Goal: Communication & Community: Answer question/provide support

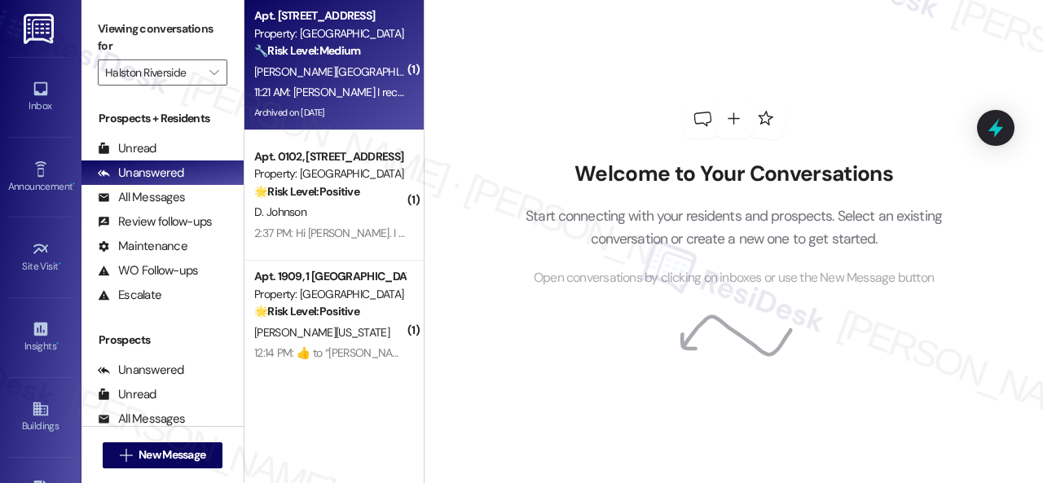
click at [342, 59] on div "🔧 Risk Level: Medium The resident is inquiring about registering their pet afte…" at bounding box center [329, 50] width 151 height 17
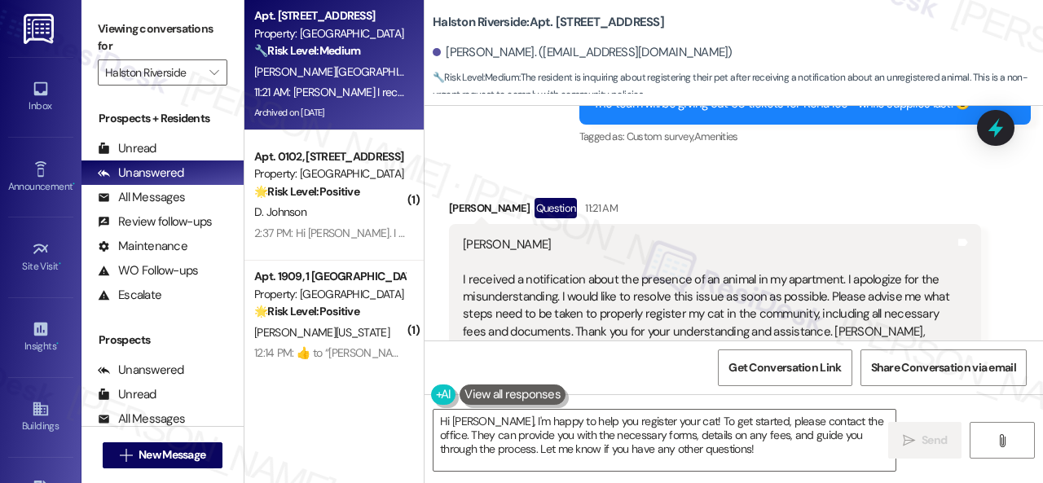
scroll to position [20582, 0]
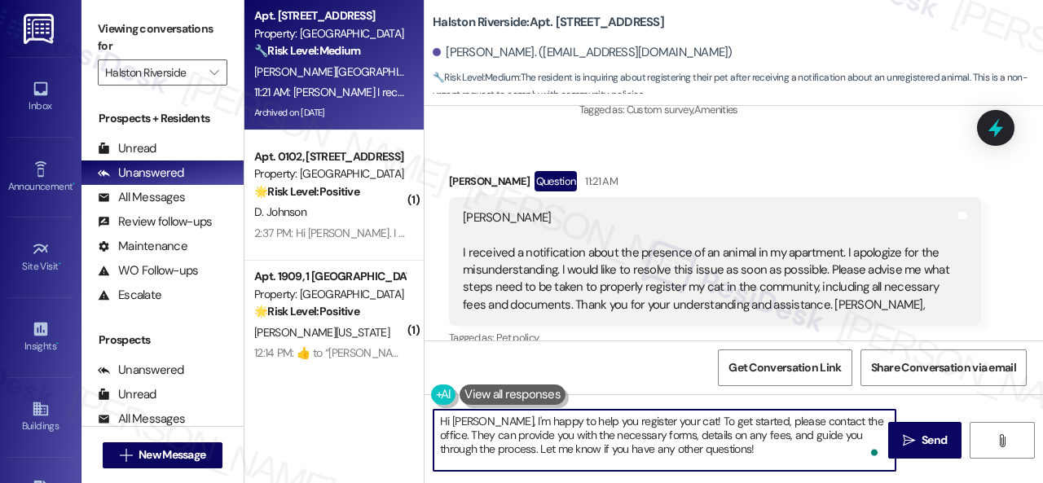
drag, startPoint x: 538, startPoint y: 421, endPoint x: 784, endPoint y: 462, distance: 249.5
click at [784, 462] on textarea "Hi [PERSON_NAME], I'm happy to help you register your cat! To get started, plea…" at bounding box center [665, 440] width 462 height 61
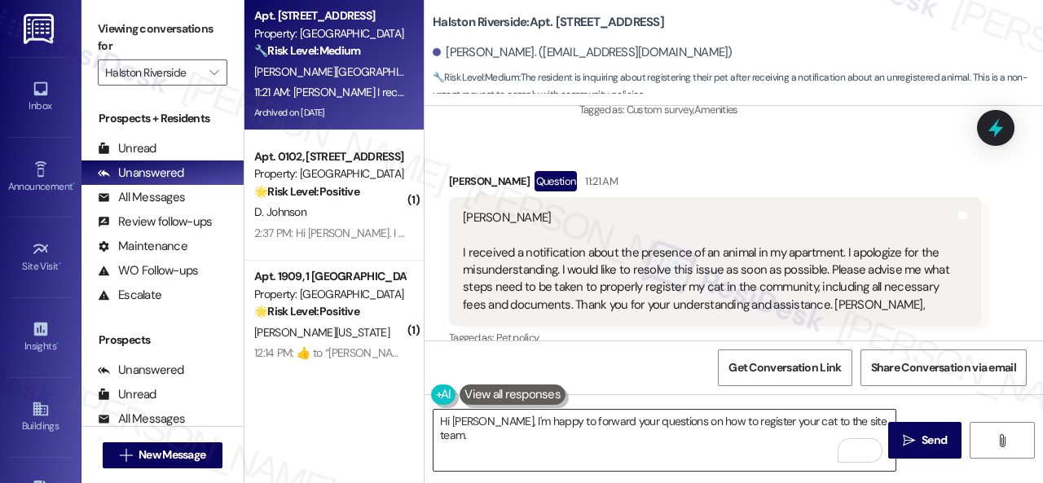
click at [874, 421] on textarea "Hi [PERSON_NAME], I'm happy to forward your questions on how to register your c…" at bounding box center [665, 440] width 462 height 61
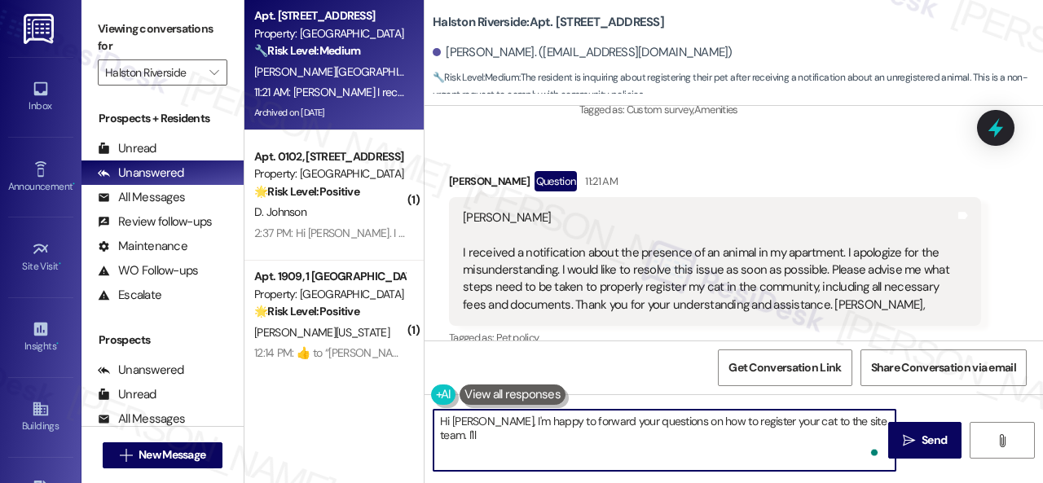
paste textarea "get back to you as soon as I receive a response. I appreciate your patience."
click at [793, 438] on textarea "Hi [PERSON_NAME], I'm happy to forward your questions on how to register your c…" at bounding box center [665, 440] width 462 height 61
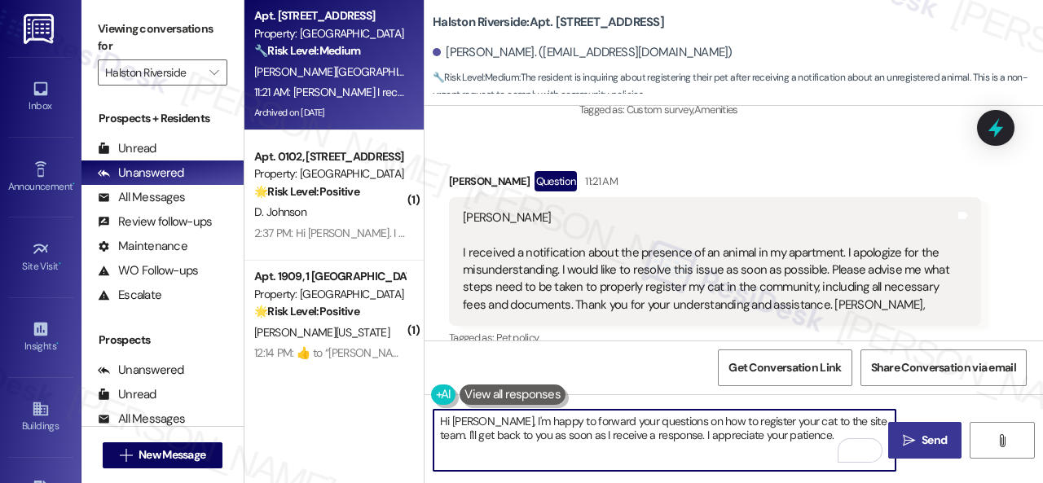
type textarea "Hi [PERSON_NAME], I'm happy to forward your questions on how to register your c…"
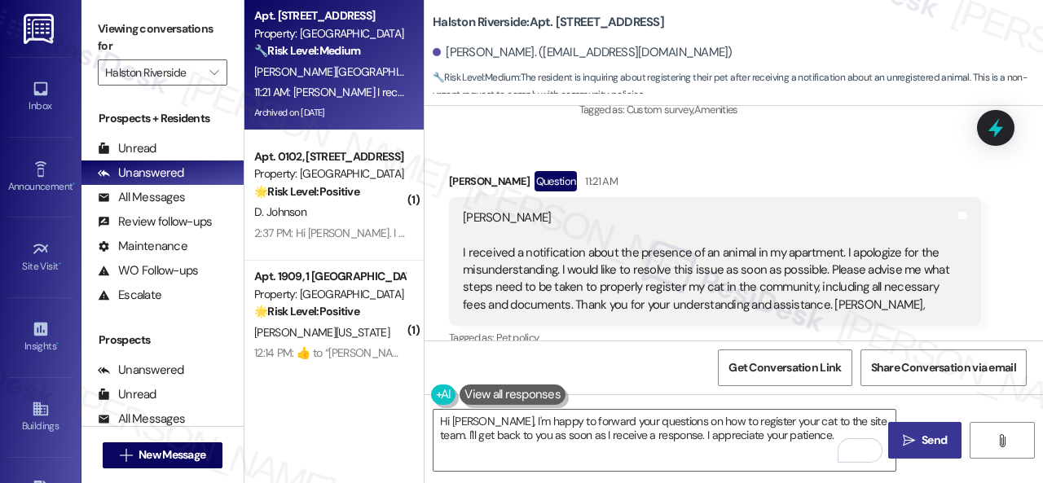
click at [912, 443] on span " Send" at bounding box center [925, 440] width 51 height 17
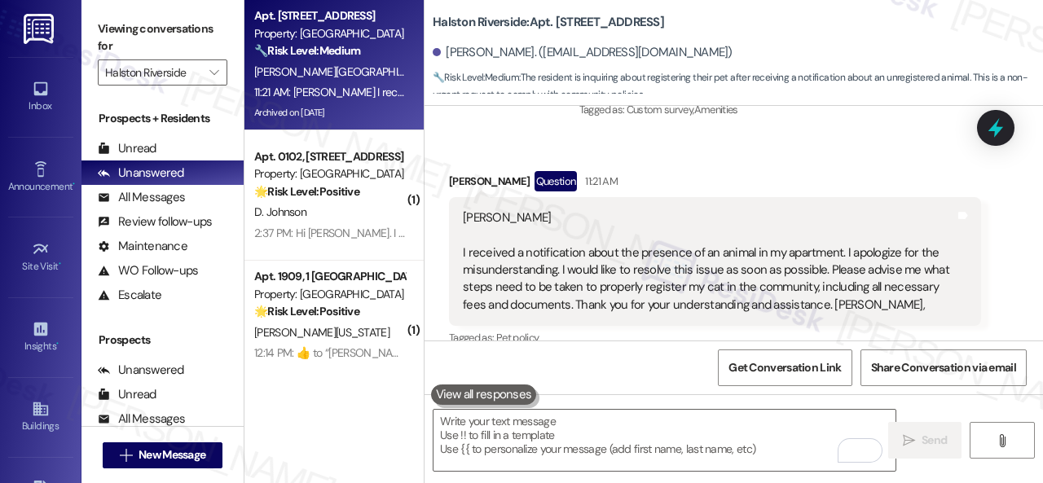
scroll to position [20825, 0]
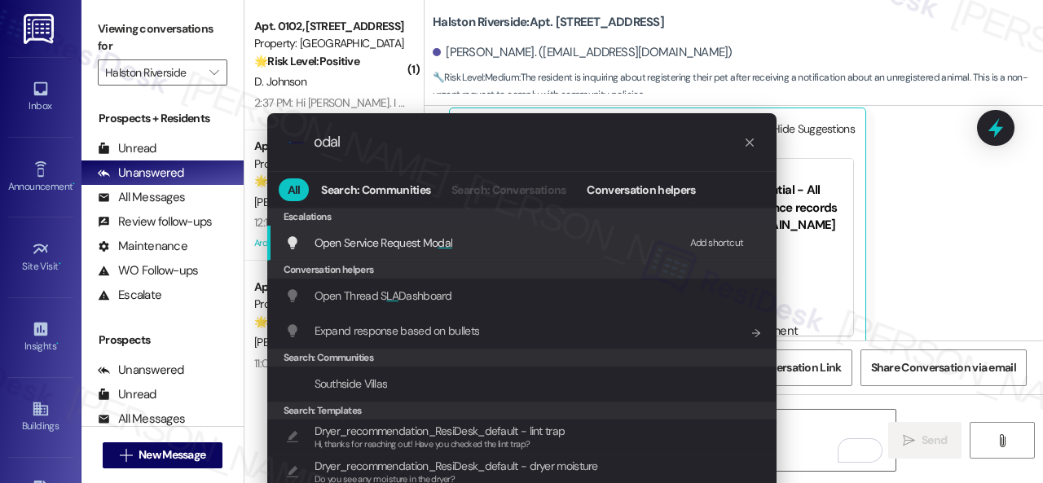
click at [708, 240] on div "Add shortcut" at bounding box center [717, 243] width 54 height 17
drag, startPoint x: 368, startPoint y: 145, endPoint x: 209, endPoint y: 139, distance: 159.8
click at [209, 139] on div ".cls-1{fill:#0a055f;}.cls-2{fill:#0cc4c4;} resideskLogoBlueOrange odal All Sear…" at bounding box center [521, 241] width 1043 height 483
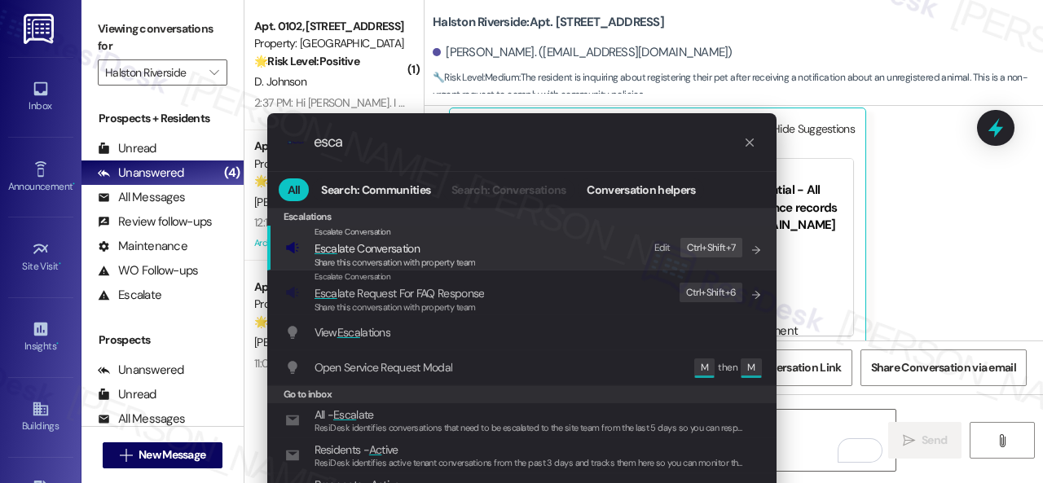
type input "esca"
click at [652, 244] on div "Edit Ctrl+ Shift+ 7" at bounding box center [694, 248] width 98 height 27
click at [751, 248] on icon "List of options" at bounding box center [756, 249] width 11 height 11
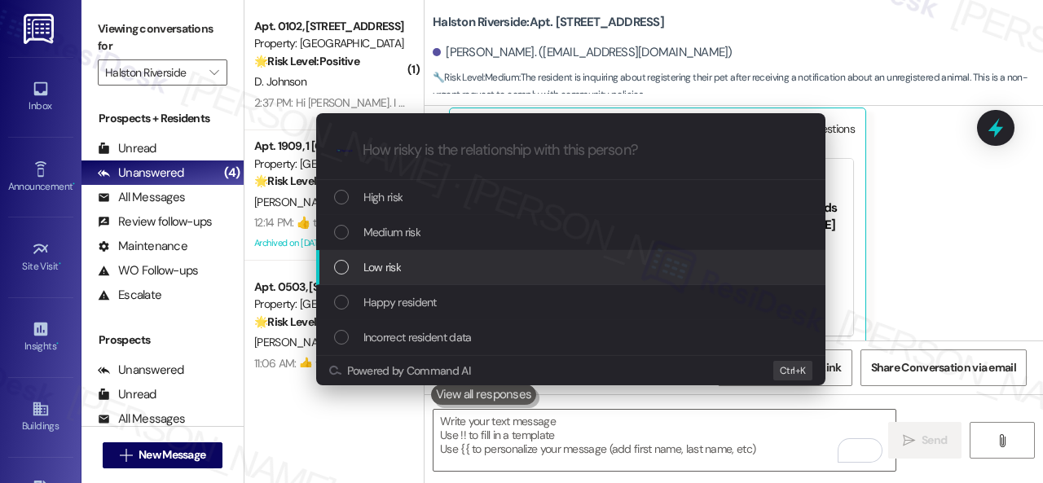
click at [391, 262] on span "Low risk" at bounding box center [381, 267] width 37 height 18
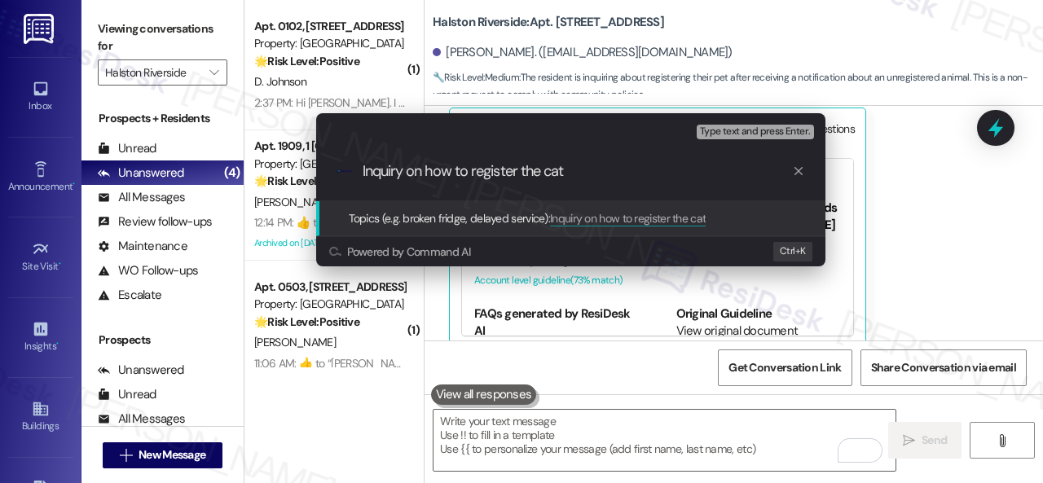
type input "Inquiry on how to register the cat."
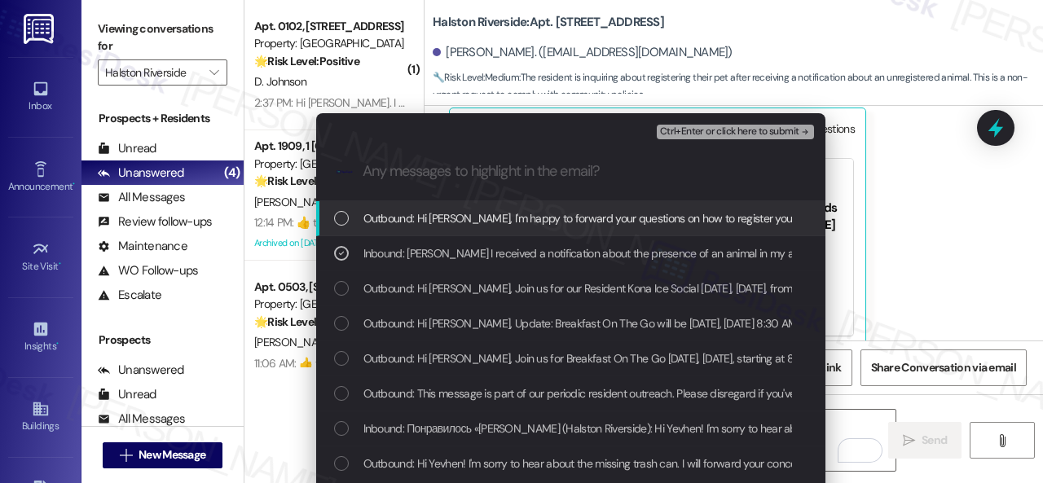
drag, startPoint x: 693, startPoint y: 121, endPoint x: 697, endPoint y: 134, distance: 13.7
click at [694, 130] on div "Ctrl+Enter or click here to submit" at bounding box center [737, 131] width 161 height 21
click at [697, 134] on span "Ctrl+Enter or click here to submit" at bounding box center [729, 131] width 139 height 11
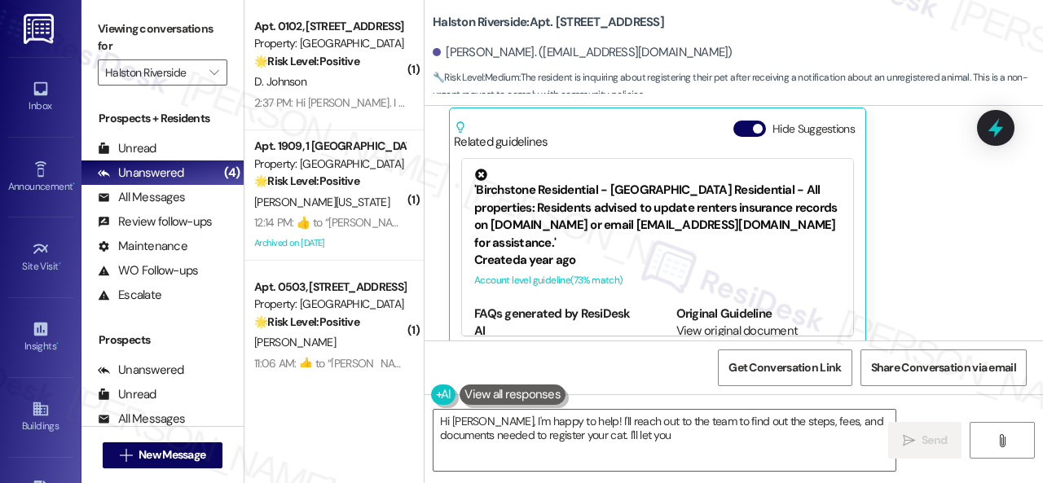
type textarea "Hi [PERSON_NAME], I'm happy to help! I'll reach out to the team to find out the…"
click at [360, 73] on div "D. Johnson" at bounding box center [330, 82] width 154 height 20
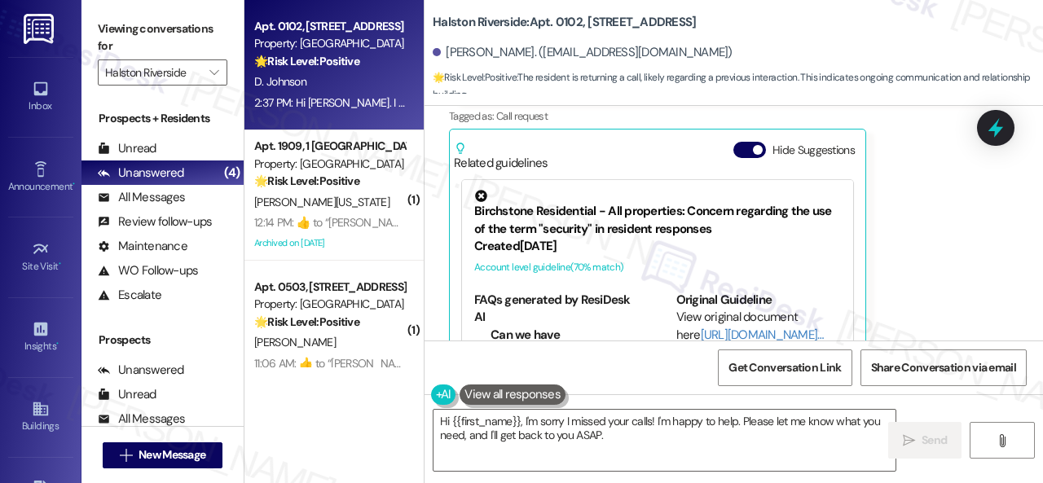
scroll to position [7929, 0]
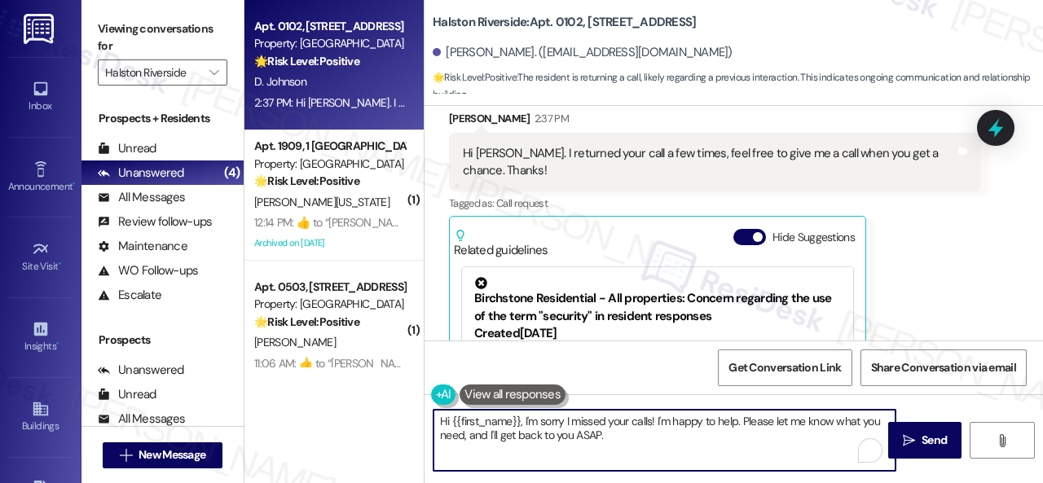
drag, startPoint x: 524, startPoint y: 421, endPoint x: 692, endPoint y: 434, distance: 168.4
click at [677, 447] on textarea "Hi {{first_name}}, I'm sorry I missed your calls! I'm happy to help. Please let…" at bounding box center [665, 440] width 462 height 61
click at [675, 423] on textarea "Hi {{first_name}}, it seems the office called you and I understand you returned…" at bounding box center [665, 440] width 462 height 61
click at [869, 423] on textarea "Hi {{first_name}}, it seems the office called you, and I understand you returne…" at bounding box center [665, 440] width 462 height 61
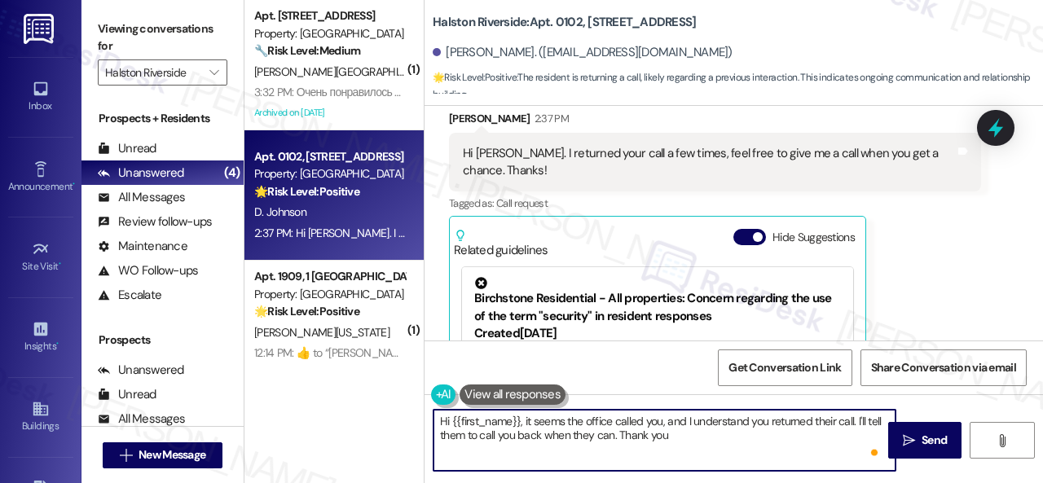
type textarea "Hi {{first_name}}, it seems the office called you, and I understand you returne…"
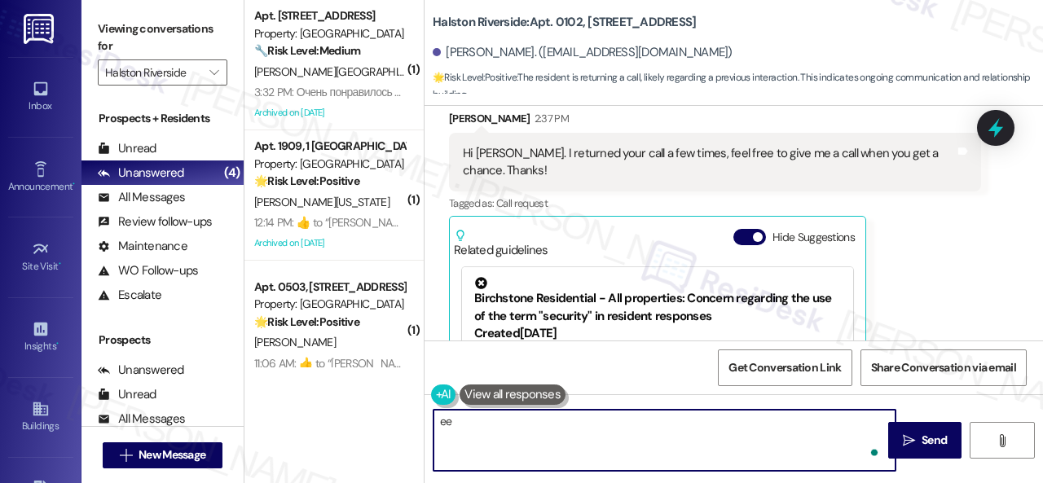
type textarea "ee"
click at [882, 284] on div "[PERSON_NAME] 2:37 PM Hi [PERSON_NAME]. I returned your call a few times, feel …" at bounding box center [715, 284] width 532 height 348
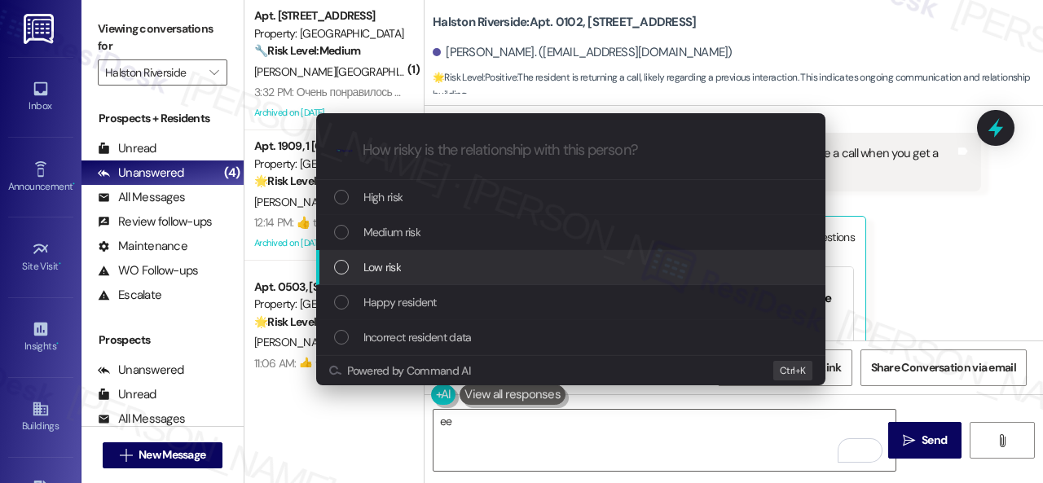
click at [375, 264] on span "Low risk" at bounding box center [381, 267] width 37 height 18
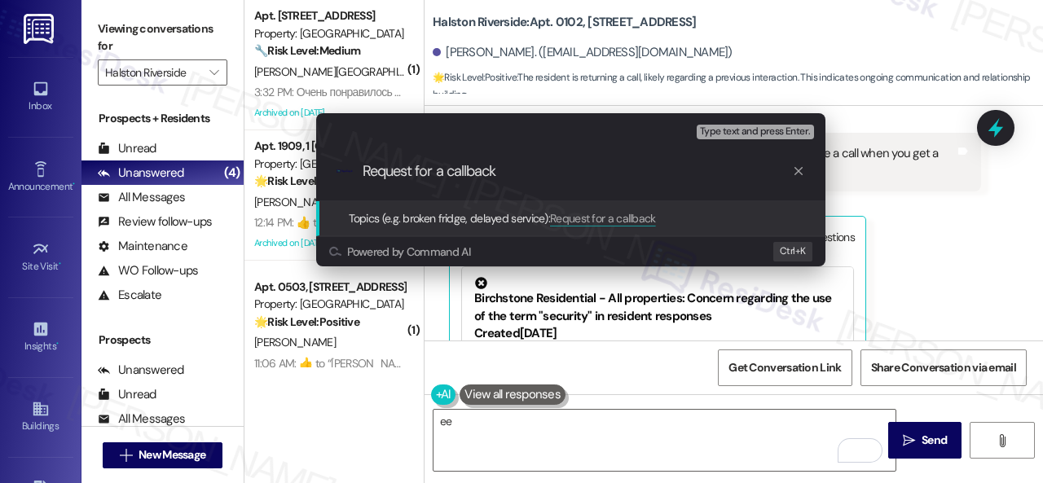
type input "Request for a callback."
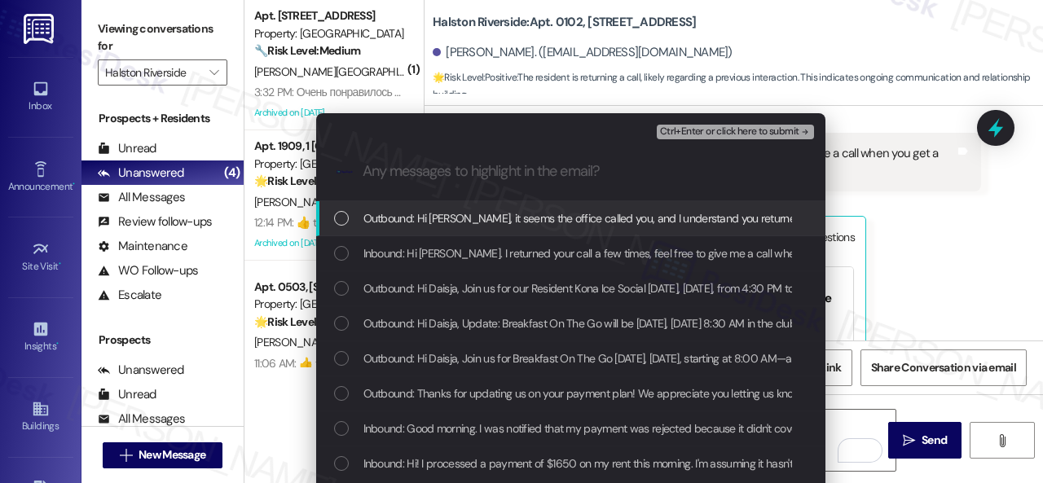
click at [373, 264] on div "Inbound: Hi [PERSON_NAME]. I returned your call a few times, feel free to give …" at bounding box center [570, 253] width 509 height 35
click at [674, 130] on span "Ctrl+Enter or click here to submit" at bounding box center [729, 131] width 139 height 11
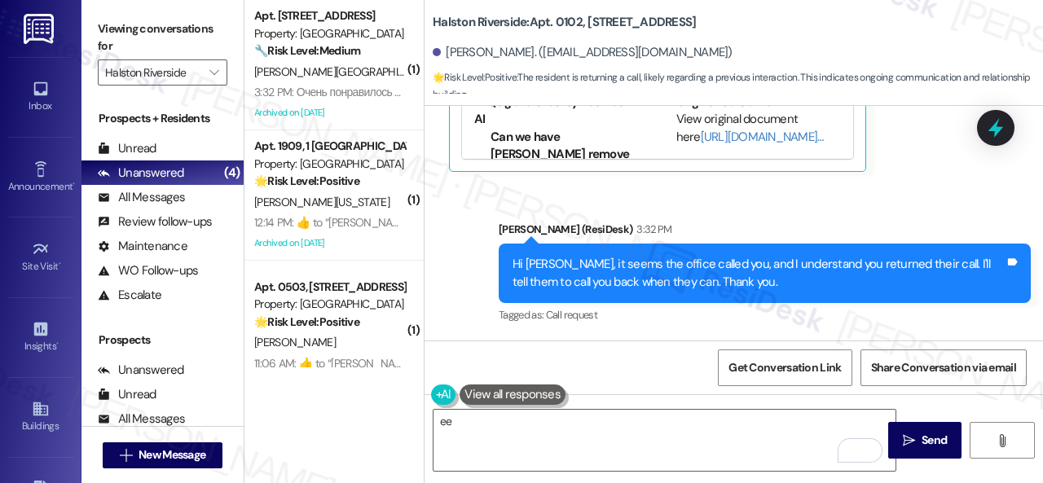
scroll to position [8091, 0]
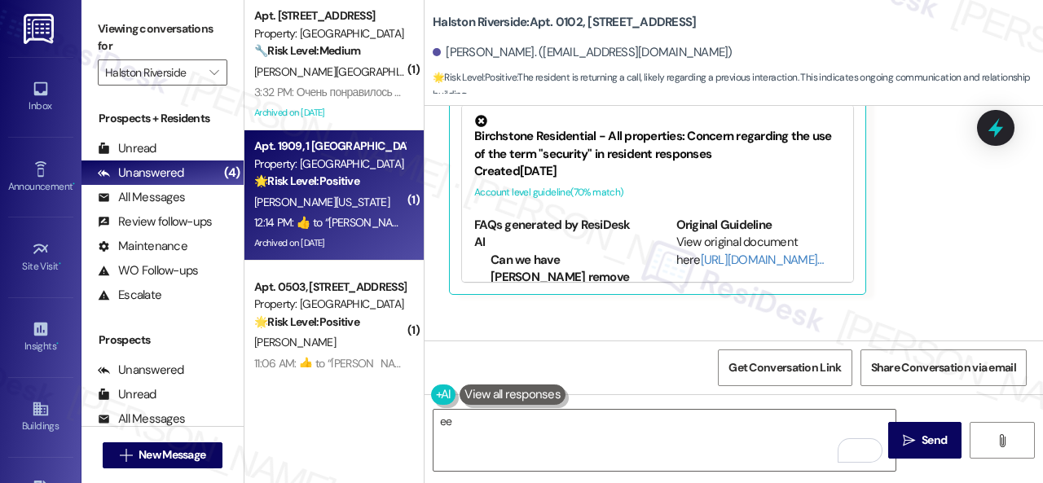
click at [378, 205] on div "[PERSON_NAME][US_STATE]" at bounding box center [330, 202] width 154 height 20
type textarea "Fetching suggested responses. Please feel free to read through the conversation…"
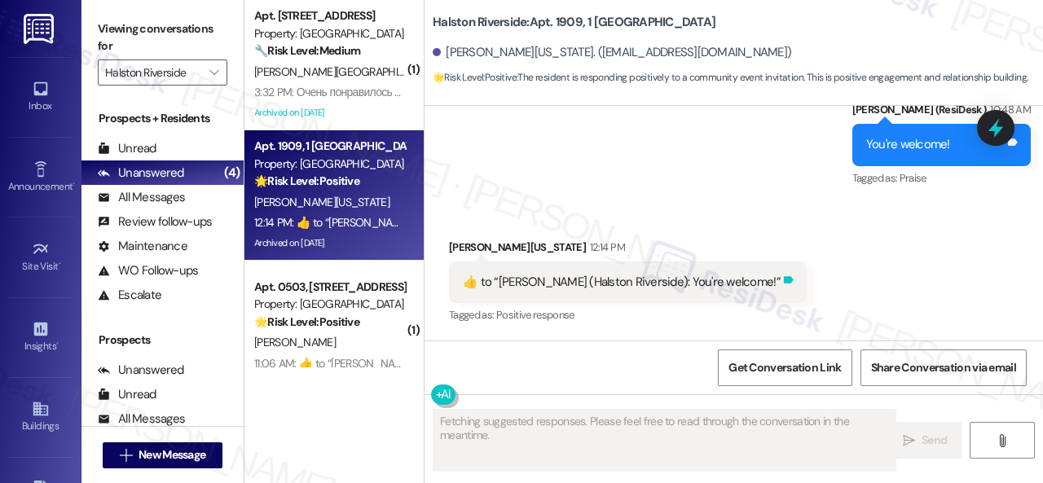
scroll to position [19557, 0]
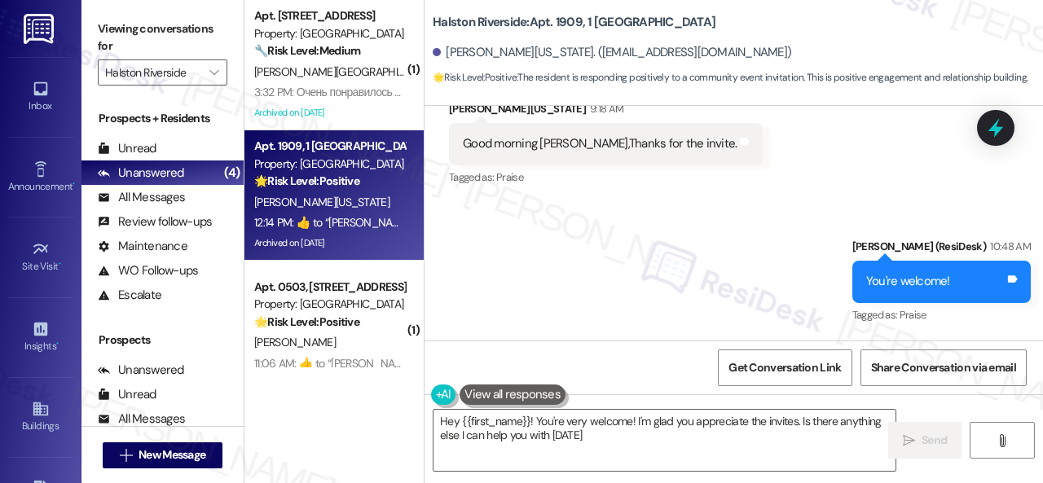
type textarea "Hey {{first_name}}! You're very welcome! I'm glad you appreciate the invites. I…"
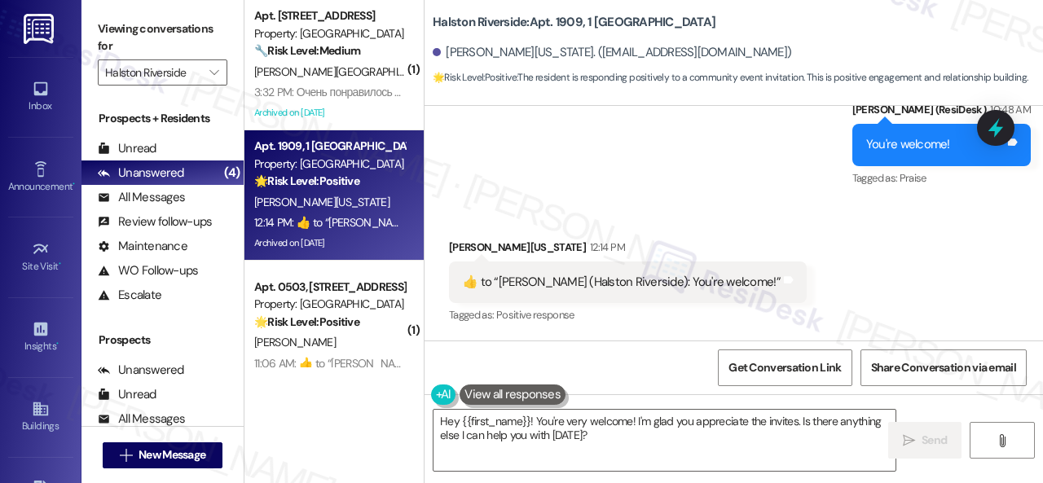
scroll to position [19721, 0]
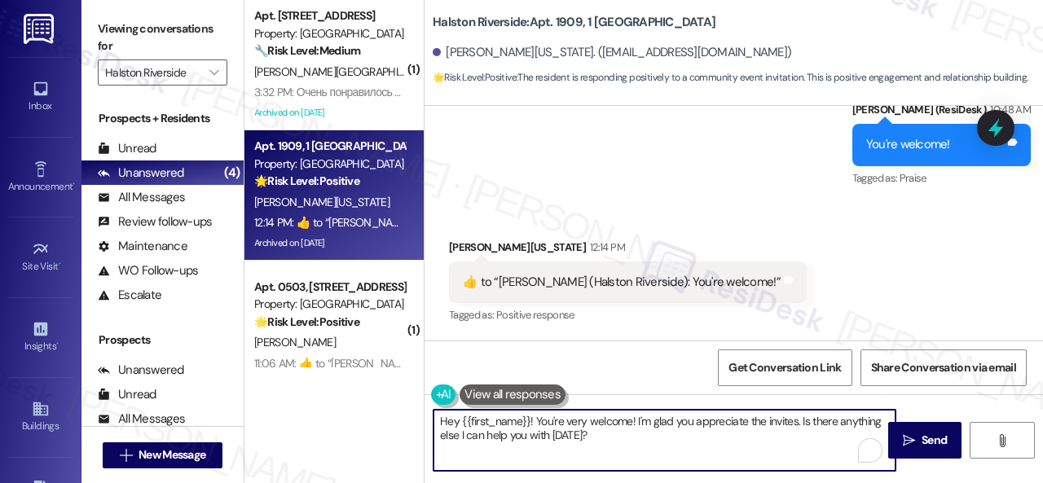
drag, startPoint x: 618, startPoint y: 441, endPoint x: 401, endPoint y: 402, distance: 220.3
click at [401, 402] on div "( 1 ) Apt. 1303, 1 [GEOGRAPHIC_DATA] Property: [GEOGRAPHIC_DATA] 🔧 Risk Level: …" at bounding box center [643, 241] width 799 height 483
click at [662, 195] on div "Sent via SMS [PERSON_NAME] (ResiDesk) 10:48 AM You're welcome! Tags and notes T…" at bounding box center [734, 133] width 619 height 138
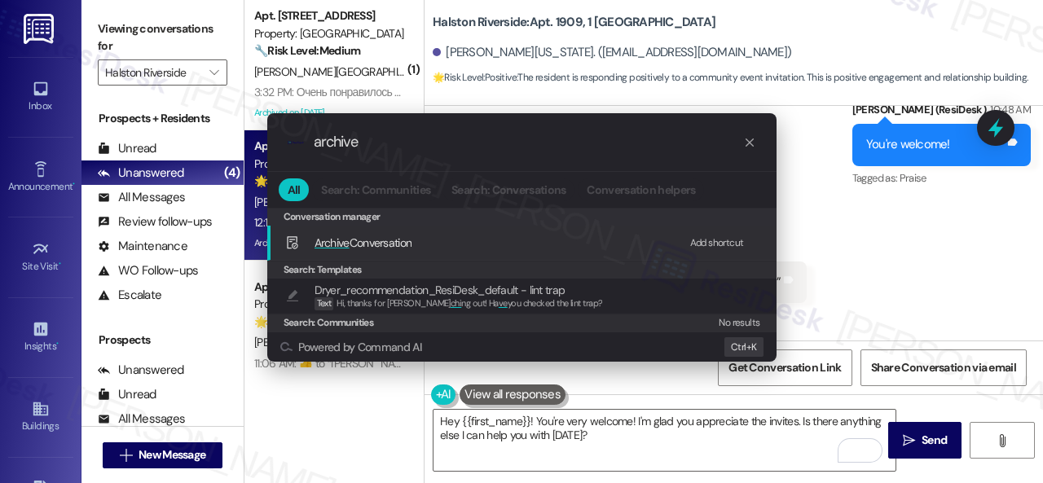
type input "archive"
click at [716, 237] on div "Add shortcut" at bounding box center [717, 243] width 54 height 17
click at [363, 247] on span "Archive Conversation" at bounding box center [364, 243] width 98 height 15
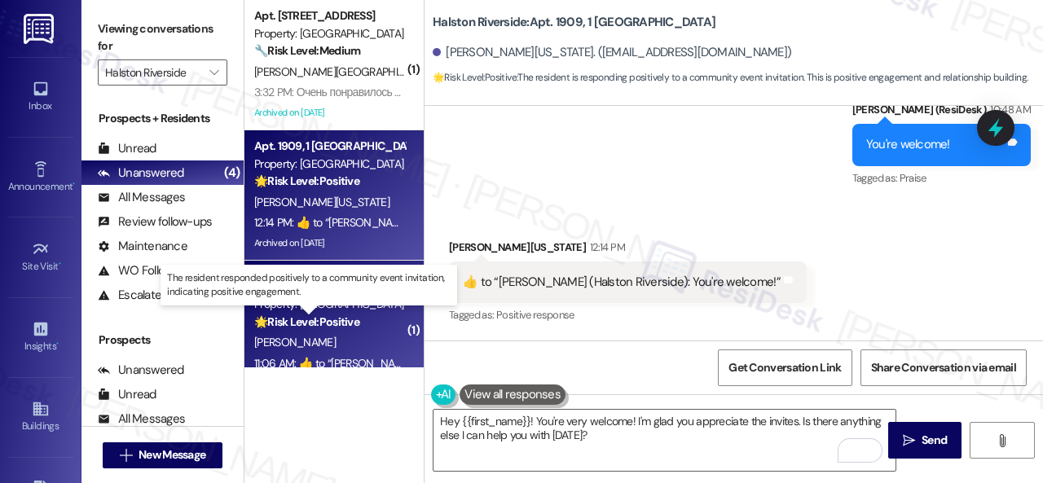
click at [347, 325] on strong "🌟 Risk Level: Positive" at bounding box center [306, 322] width 105 height 15
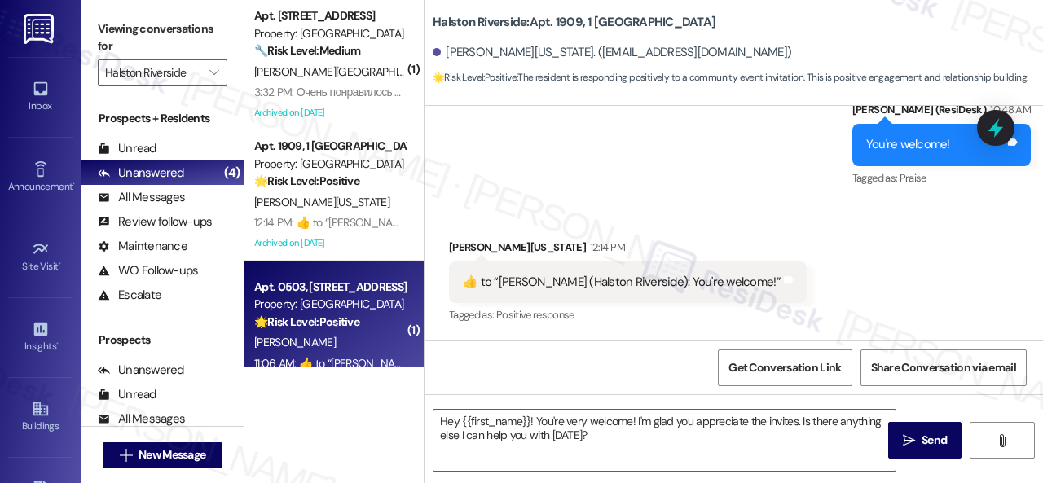
type textarea "Fetching suggested responses. Please feel free to read through the conversation…"
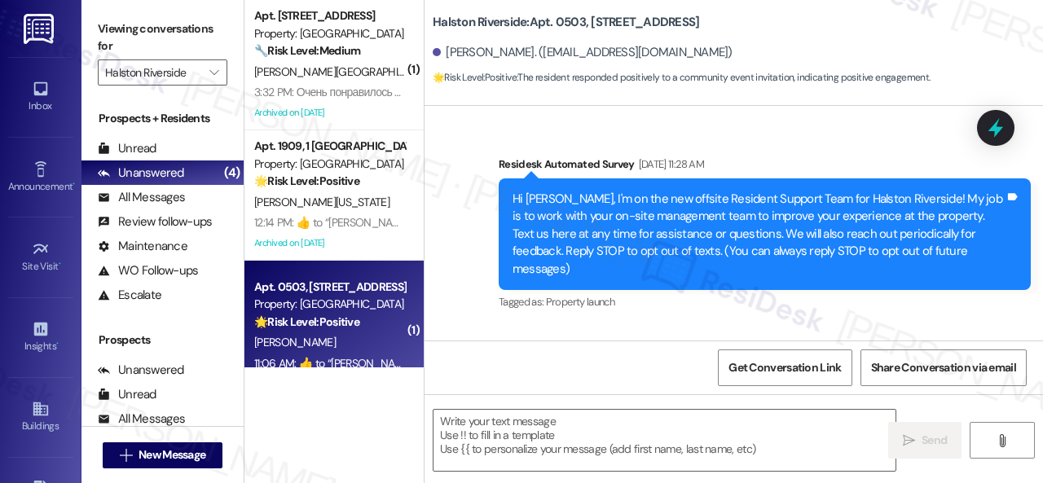
type textarea "Fetching suggested responses. Please feel free to read through the conversation…"
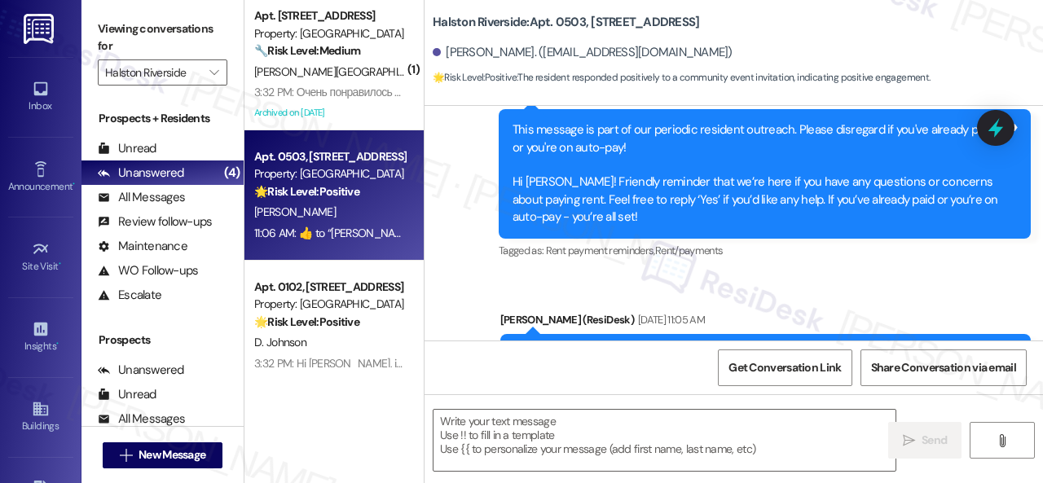
scroll to position [9118, 0]
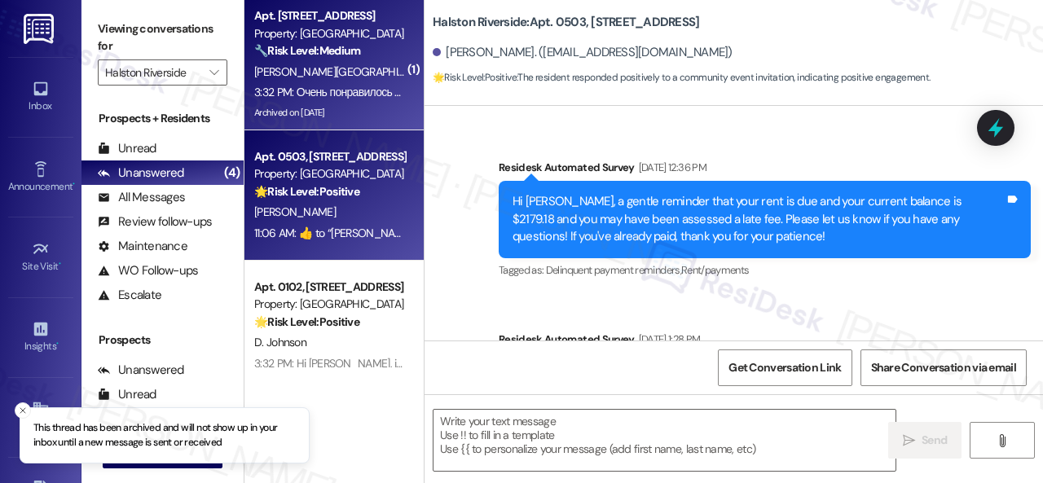
click at [339, 86] on div "3:32 PM: Очень понравилось «[PERSON_NAME] (Halston Riverside): Hi [PERSON_NAME]…" at bounding box center [838, 92] width 1169 height 15
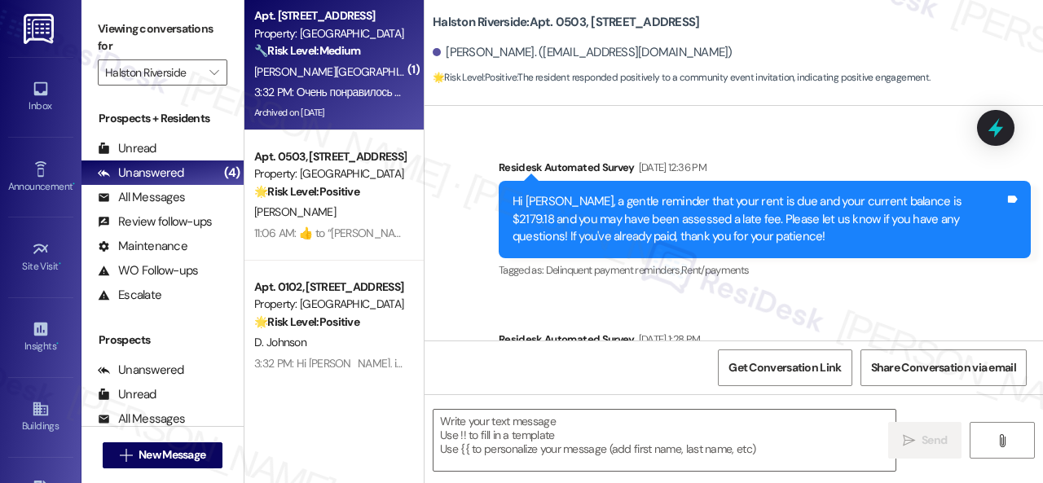
type textarea "Fetching suggested responses. Please feel free to read through the conversation…"
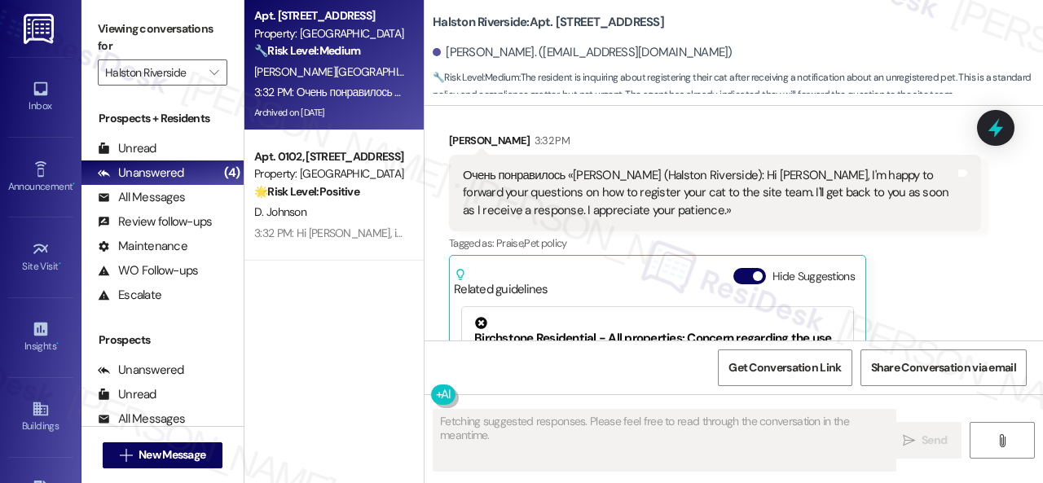
scroll to position [21239, 0]
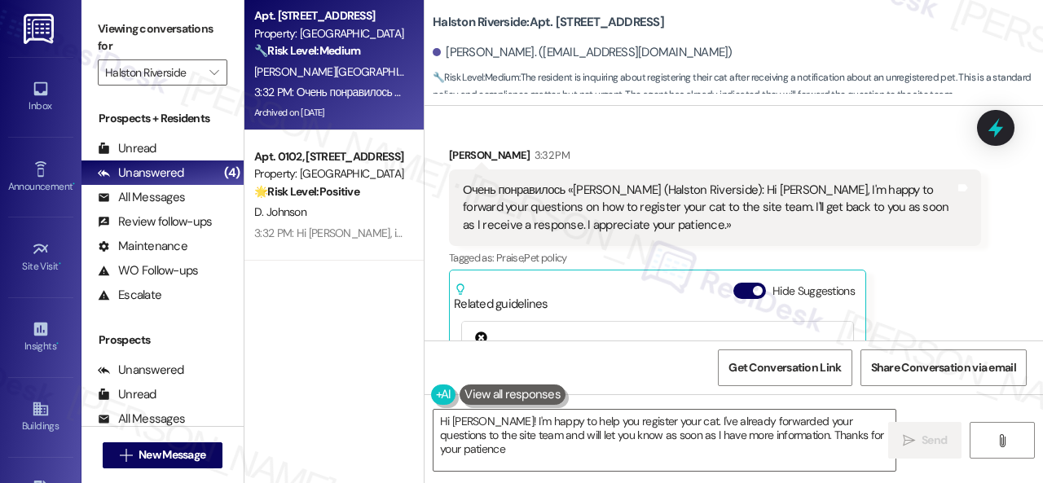
type textarea "Hi [PERSON_NAME]! I'm happy to help you register your cat. I've already forward…"
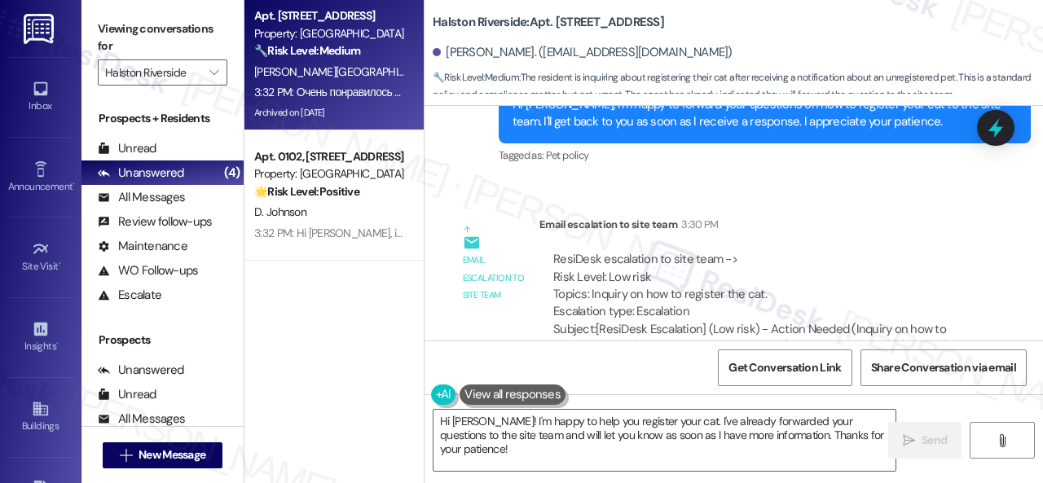
scroll to position [20913, 0]
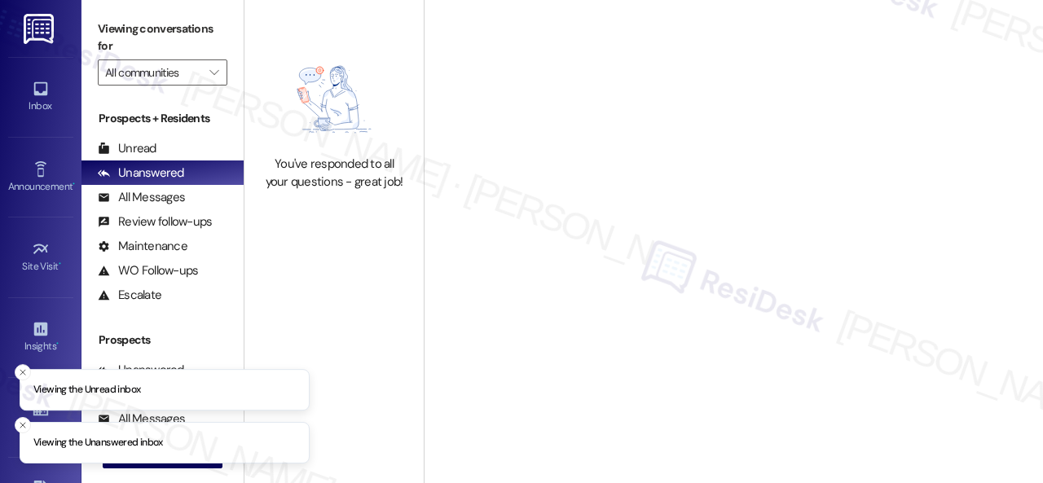
type input "Halston Riverside"
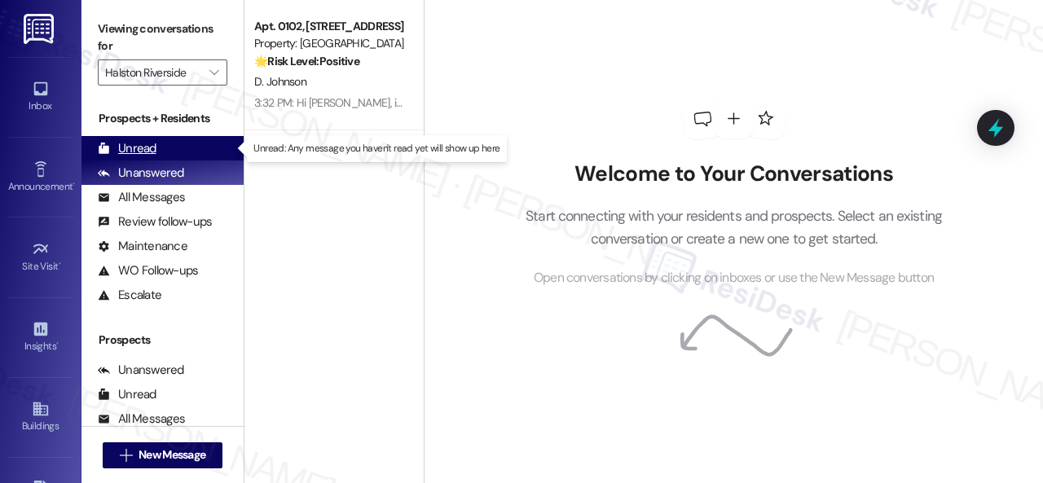
click at [135, 148] on div "Unread" at bounding box center [127, 148] width 59 height 17
